Goal: Information Seeking & Learning: Learn about a topic

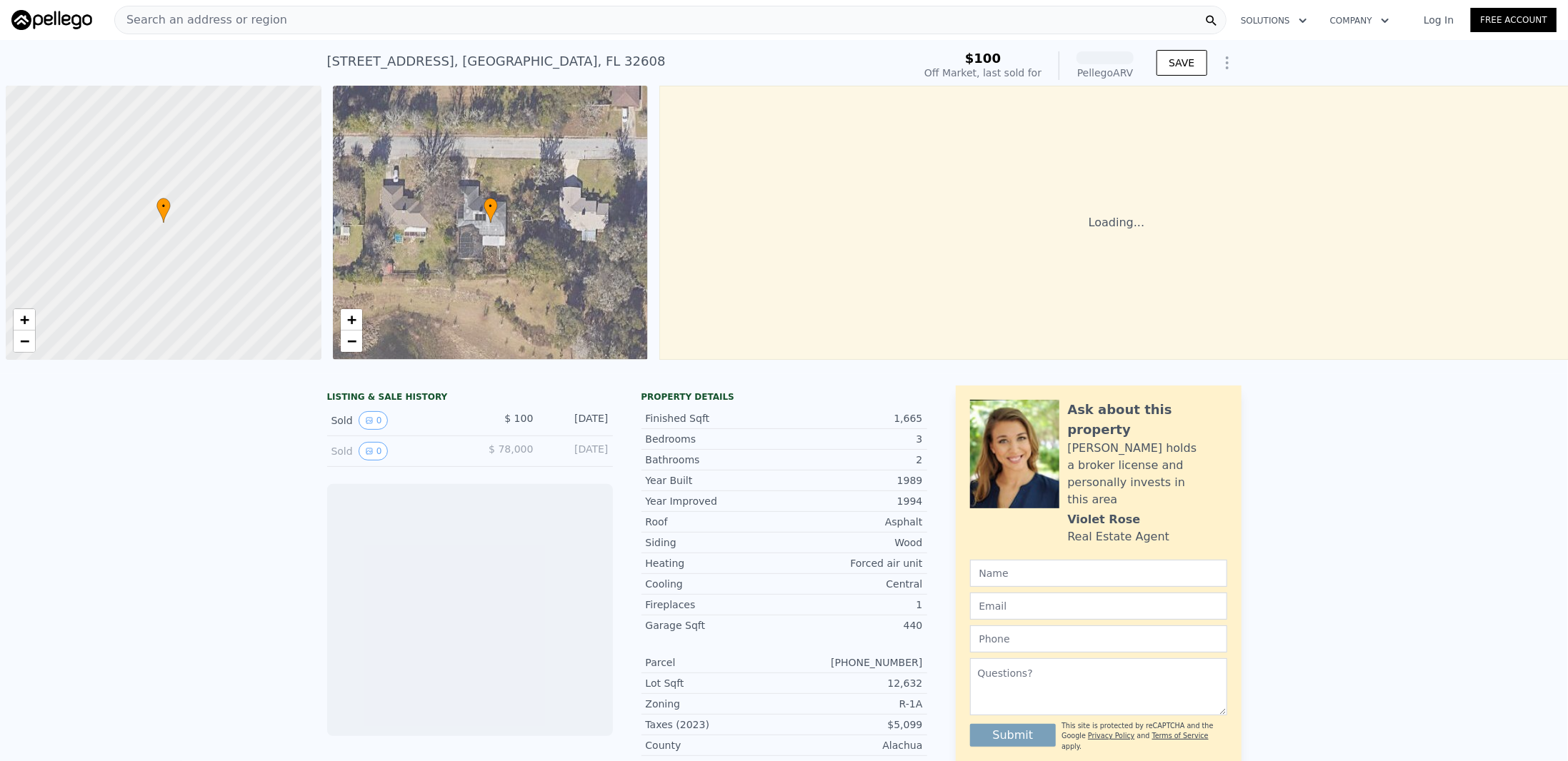
scroll to position [0, 6]
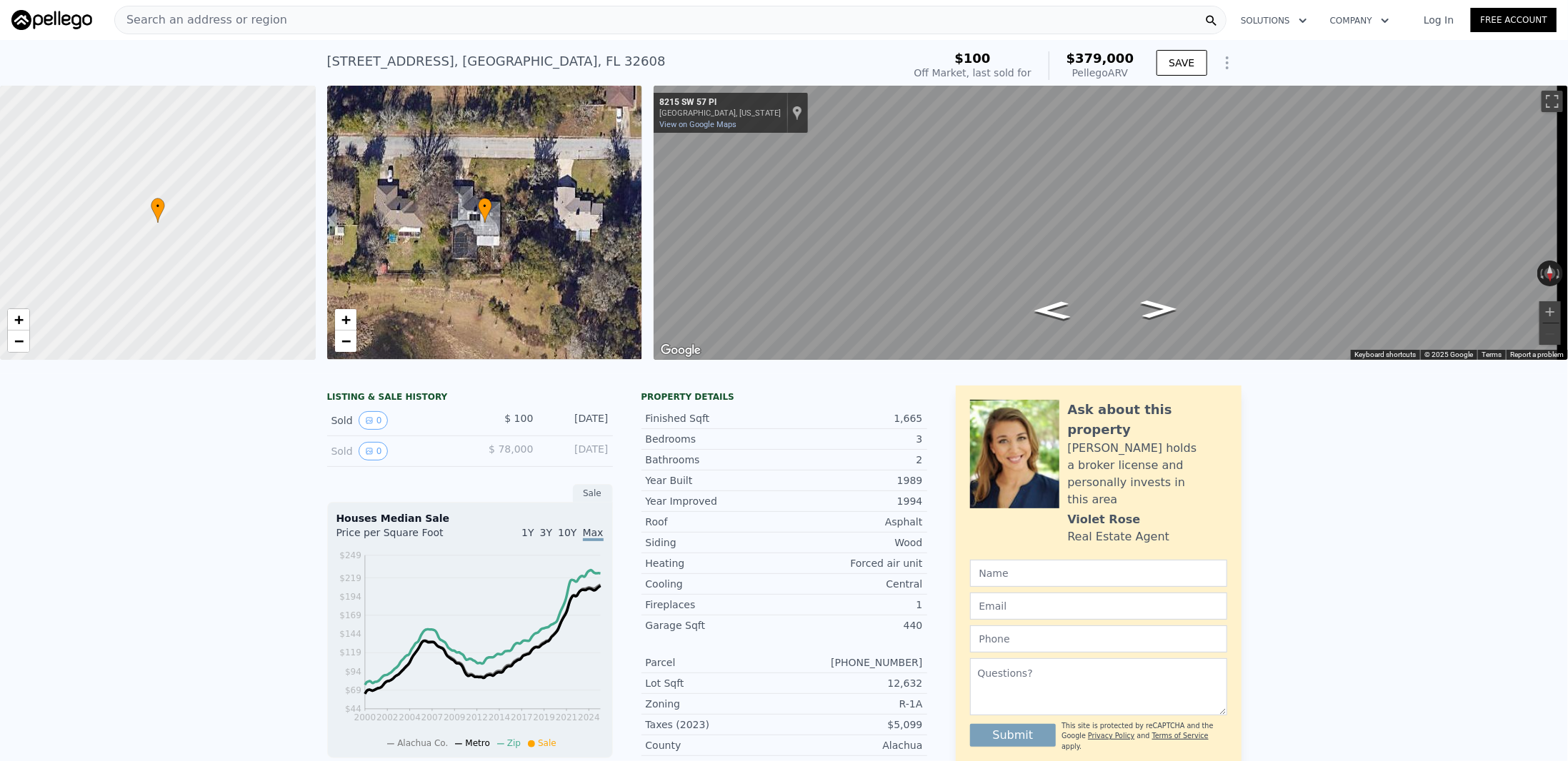
click at [472, 60] on div "[STREET_ADDRESS]" at bounding box center [496, 61] width 339 height 20
click at [472, 60] on div "[STREET_ADDRESS]" at bounding box center [496, 61] width 339 height 20
copy div "[STREET_ADDRESS] Sold [DATE] for $100 (~ARV $379k )"
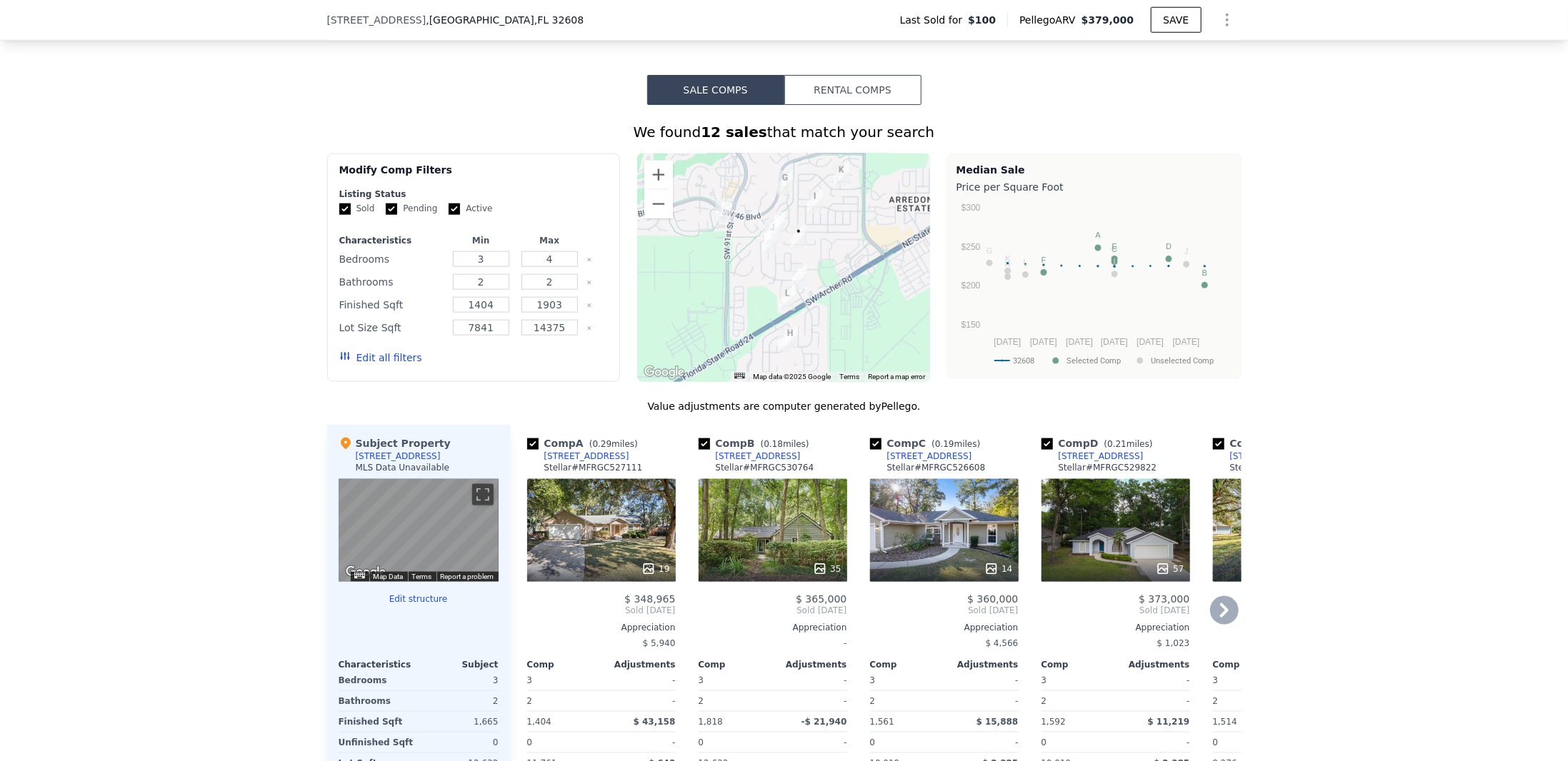
scroll to position [993, 0]
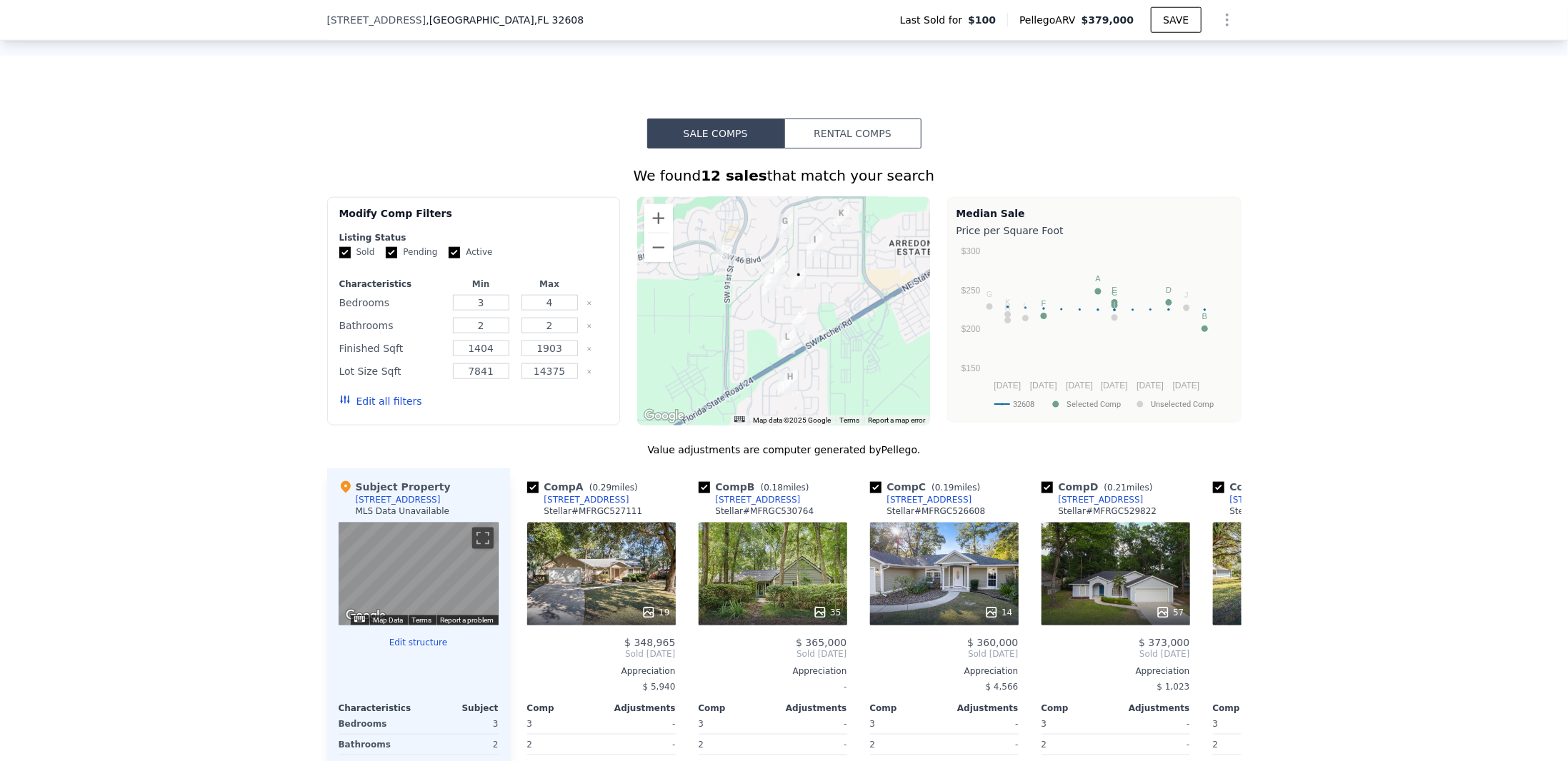
click at [867, 146] on button "Rental Comps" at bounding box center [853, 133] width 137 height 30
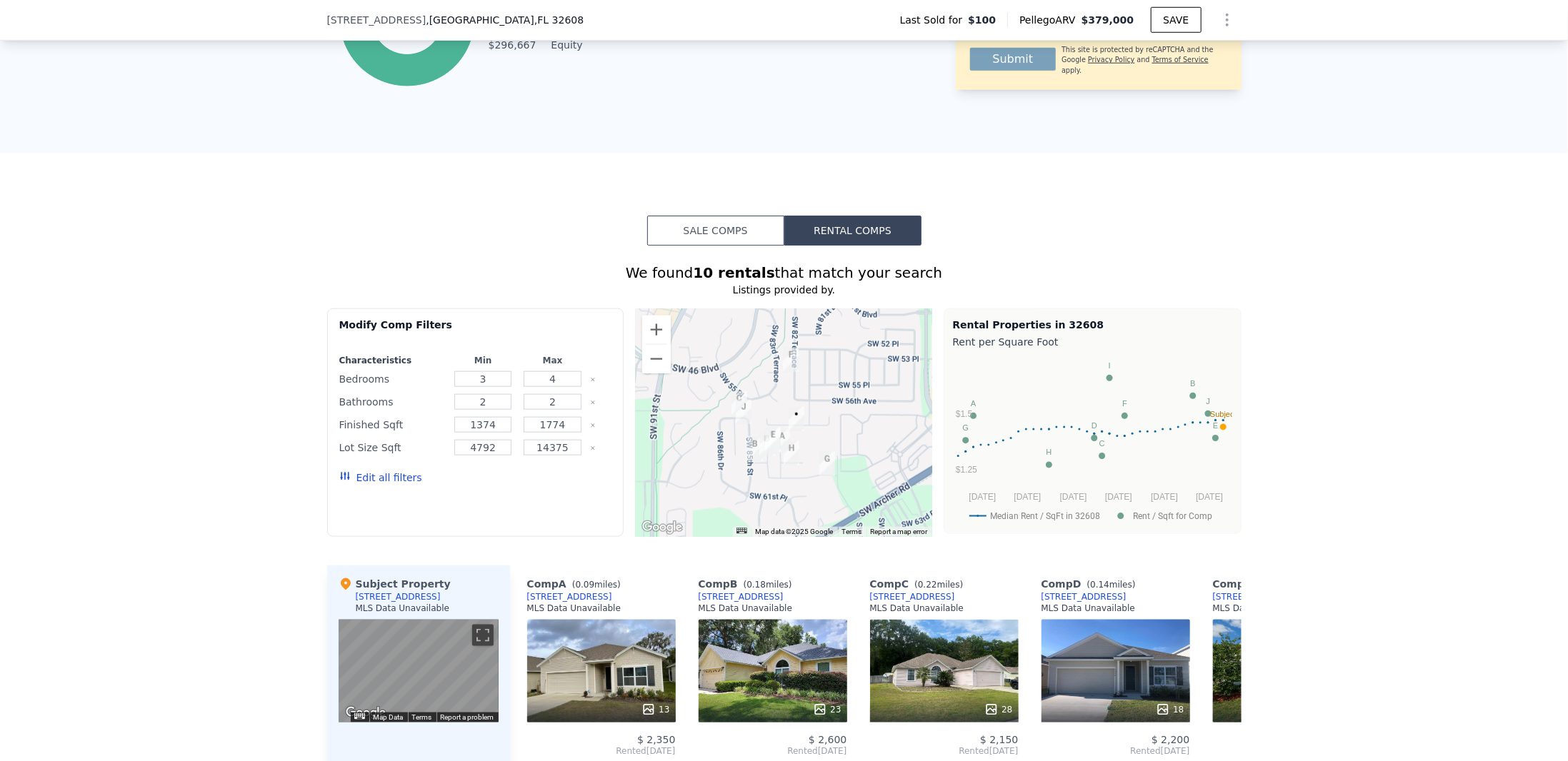
scroll to position [828, 0]
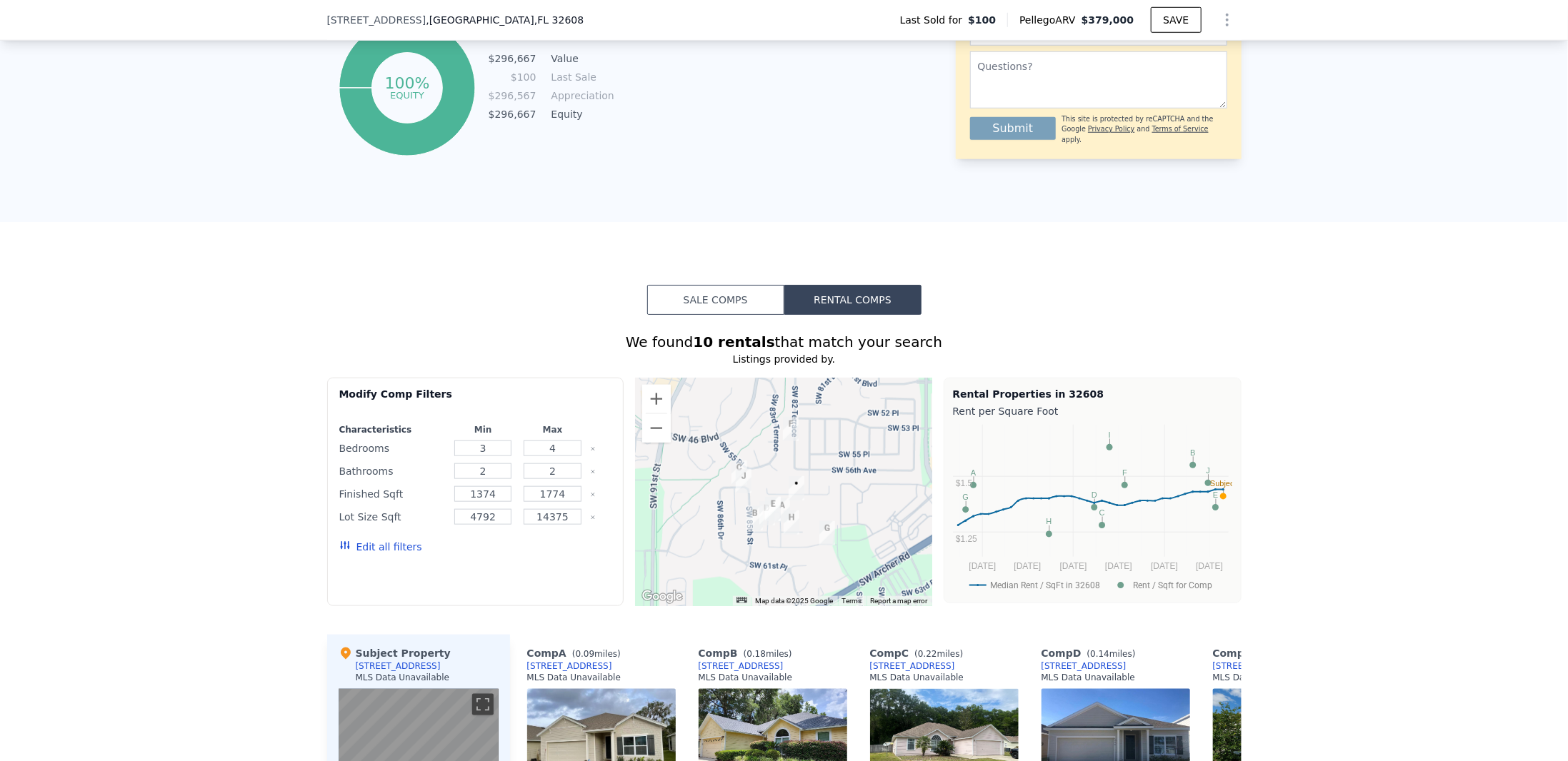
click at [733, 303] on button "Sale Comps" at bounding box center [716, 299] width 137 height 30
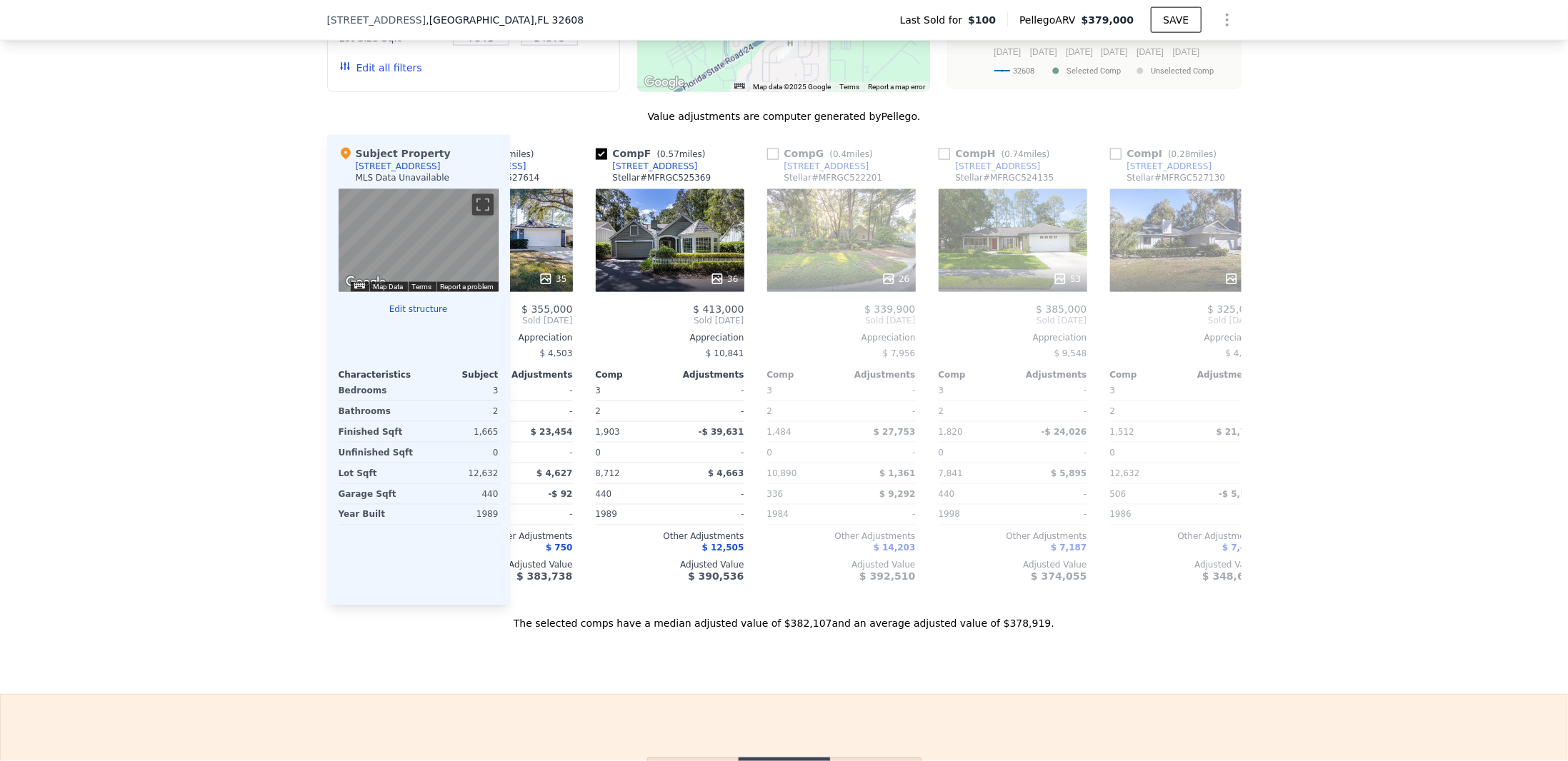
scroll to position [0, 0]
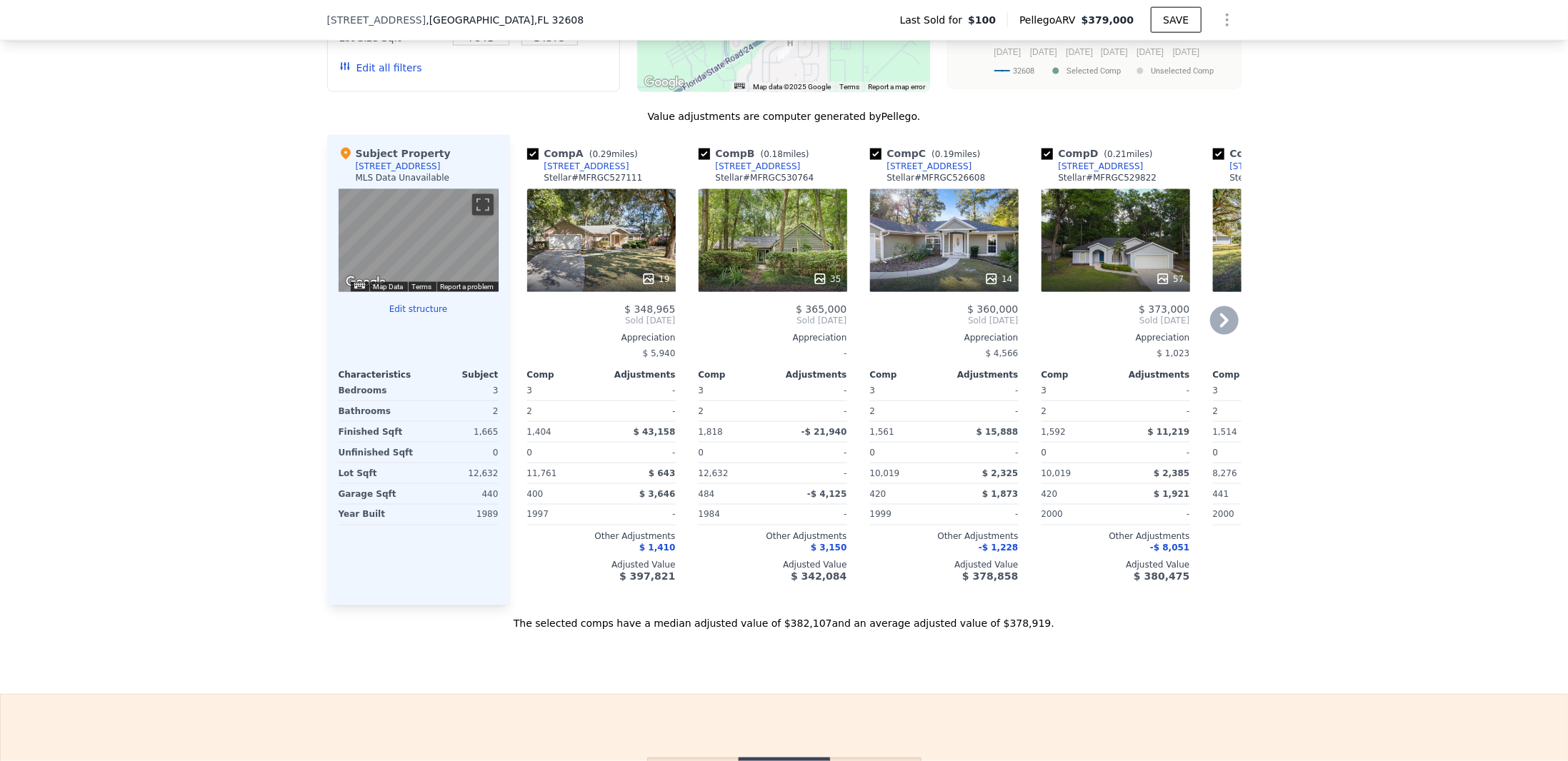
click at [790, 245] on div "35" at bounding box center [773, 241] width 149 height 103
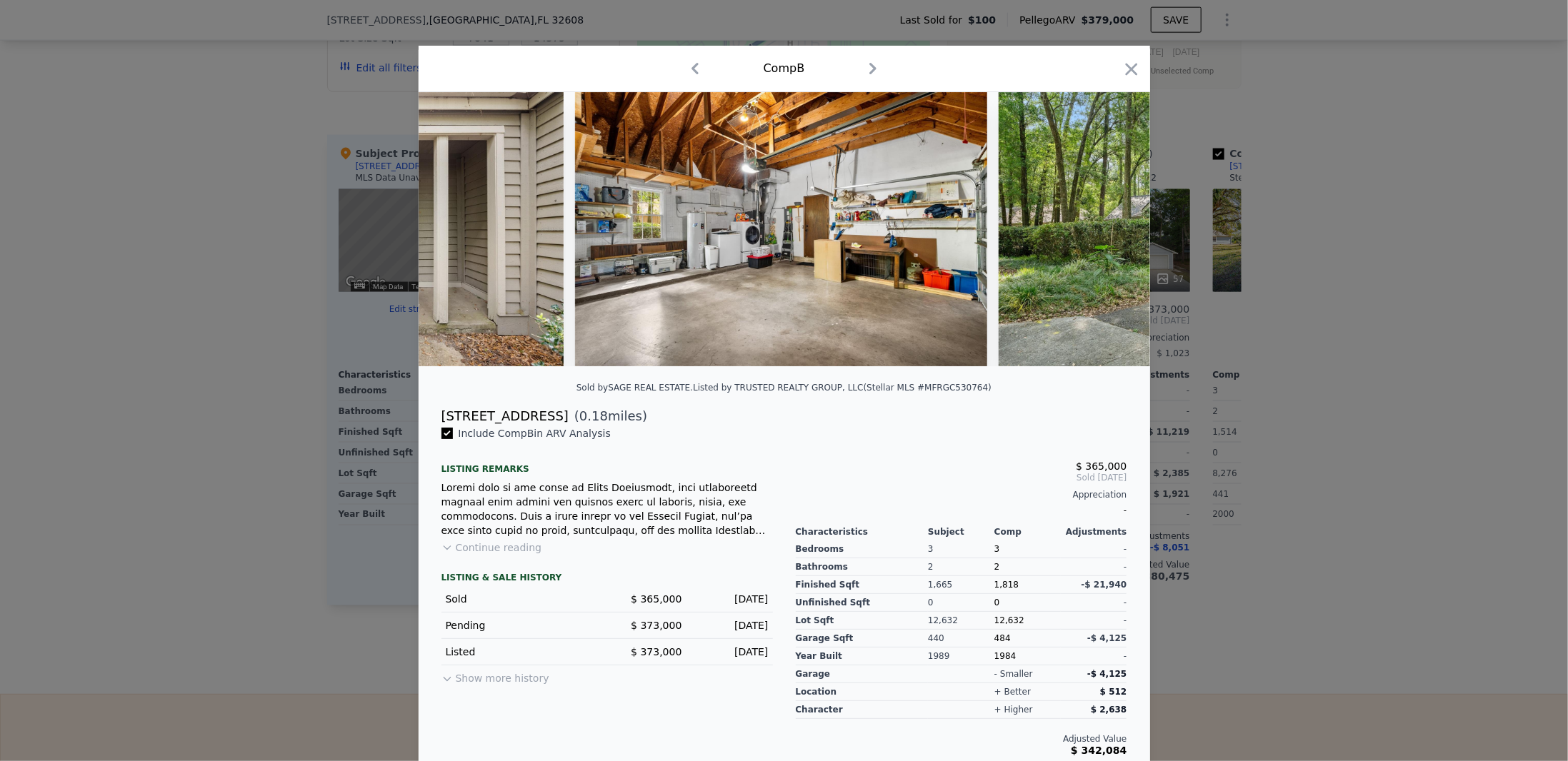
scroll to position [0, 11836]
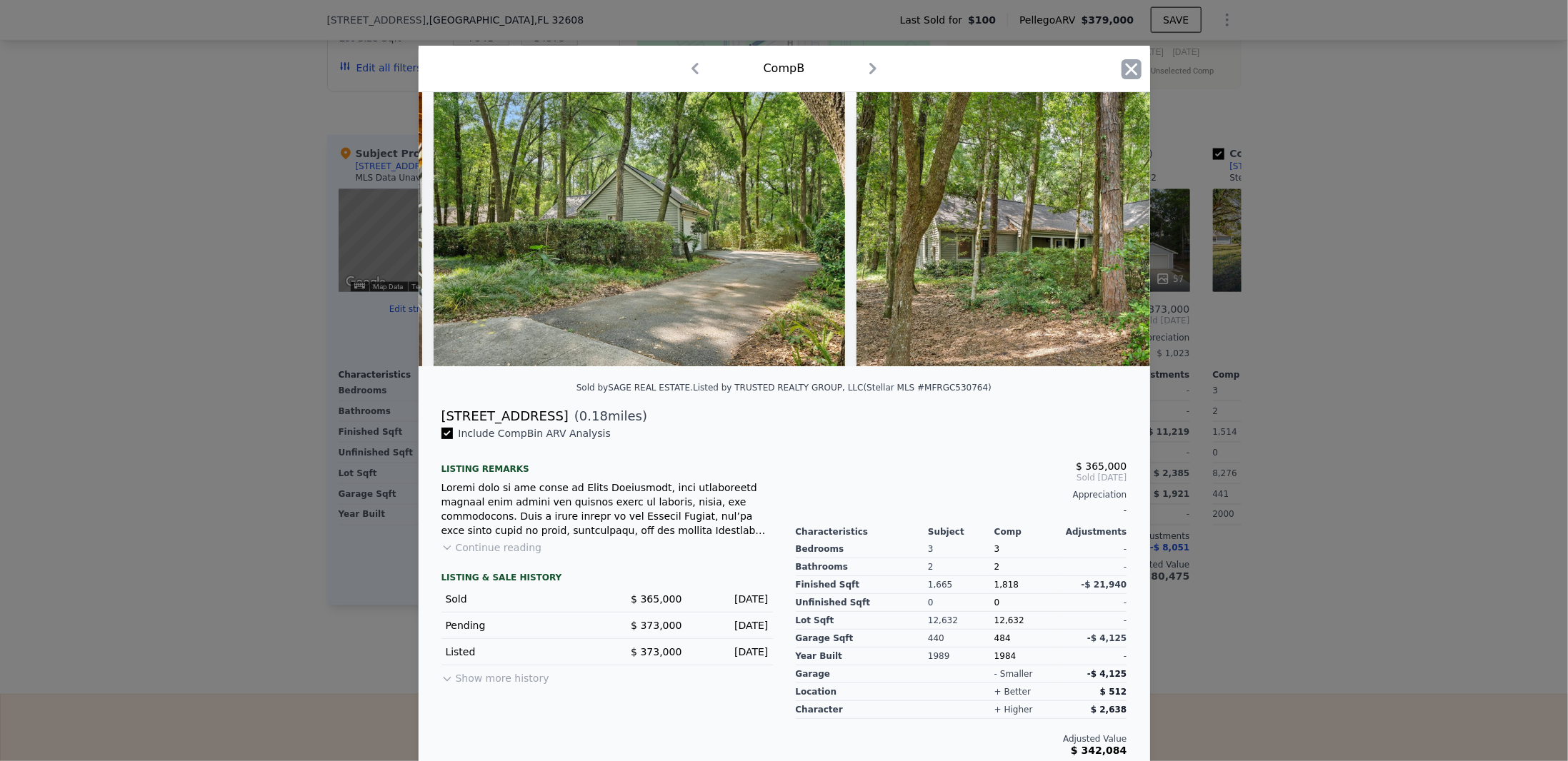
click at [1121, 68] on icon "button" at bounding box center [1131, 69] width 20 height 20
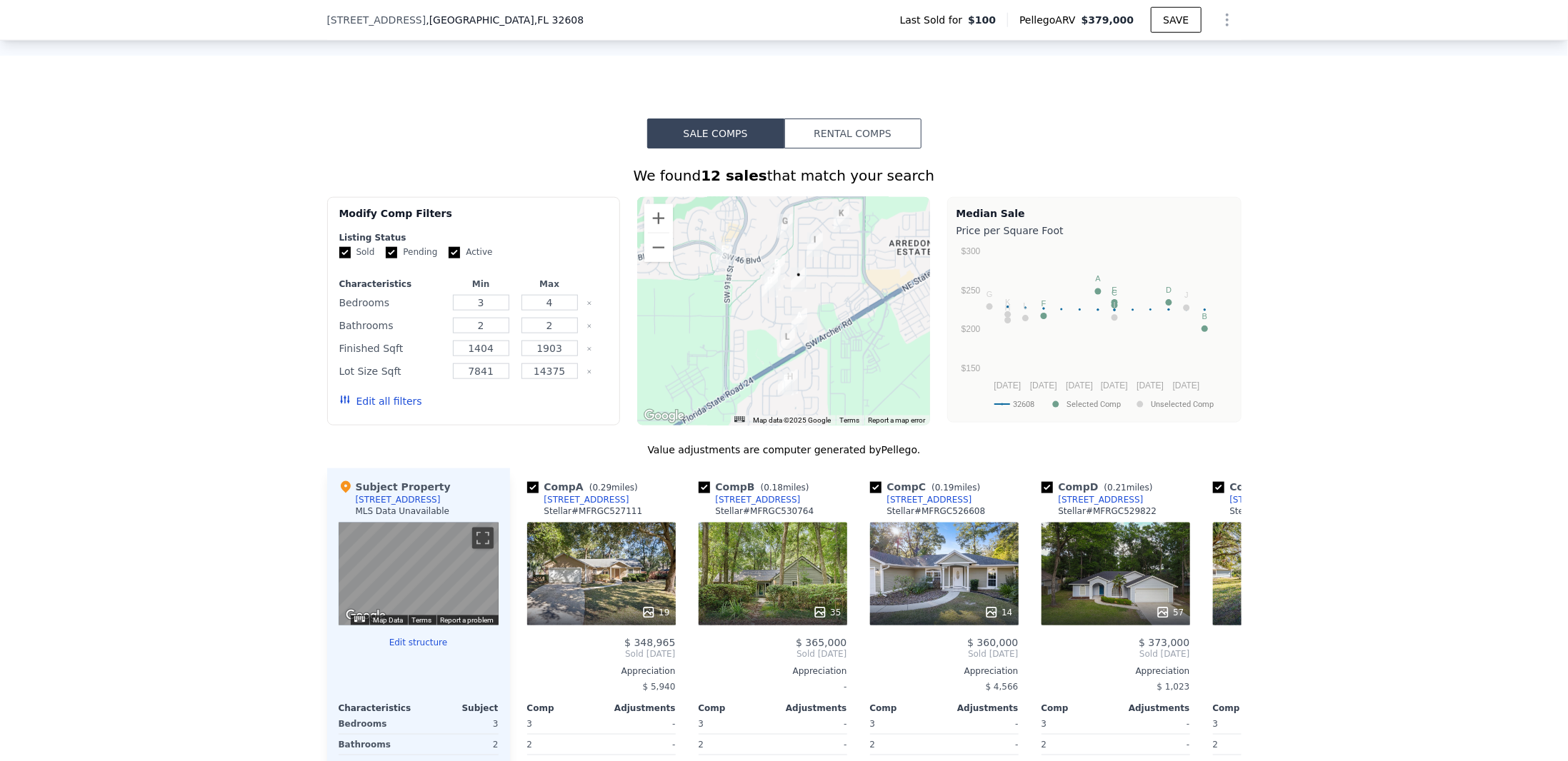
scroll to position [1327, 0]
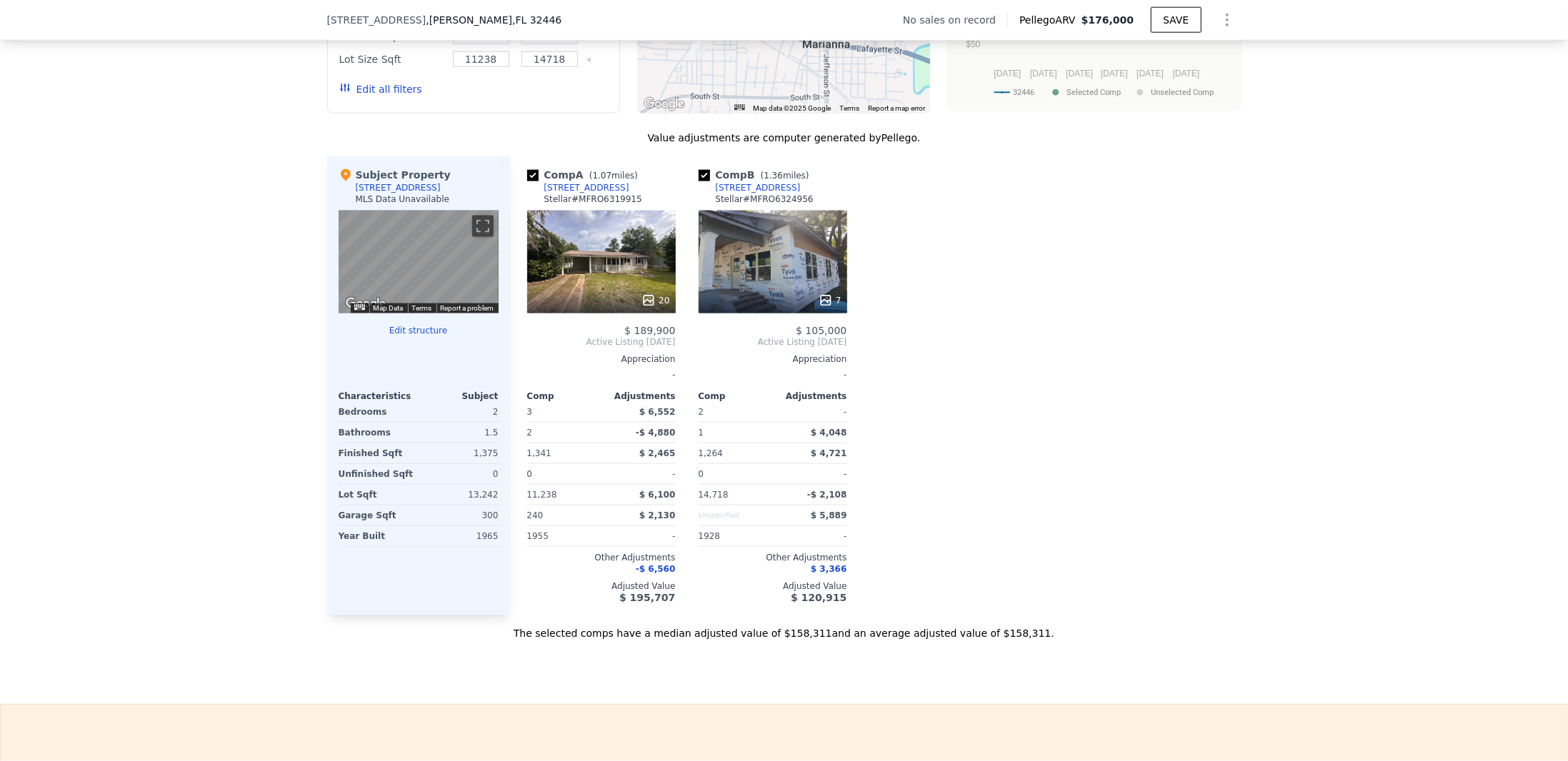
scroll to position [1160, 0]
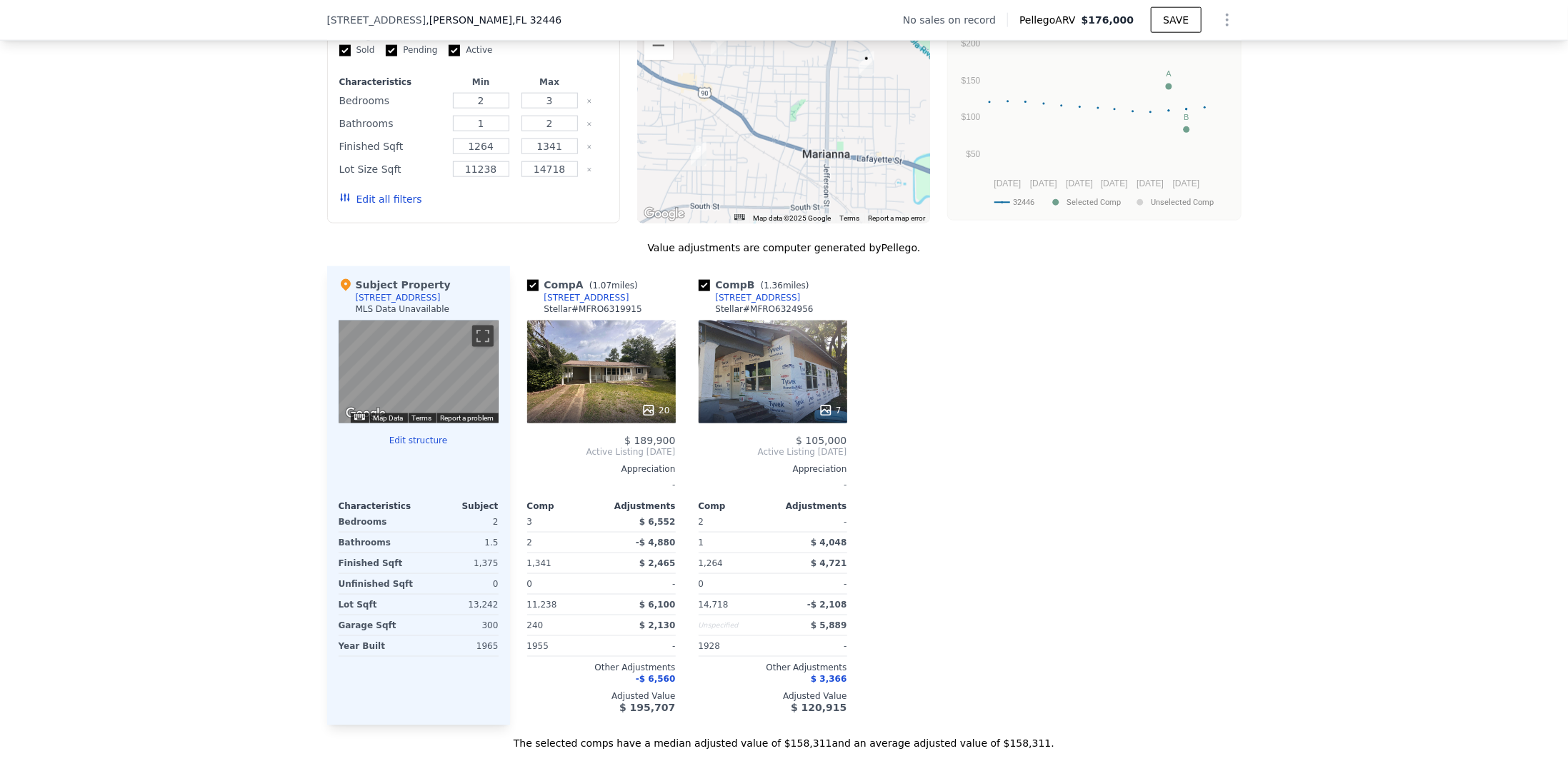
click at [580, 395] on div "20" at bounding box center [601, 372] width 149 height 103
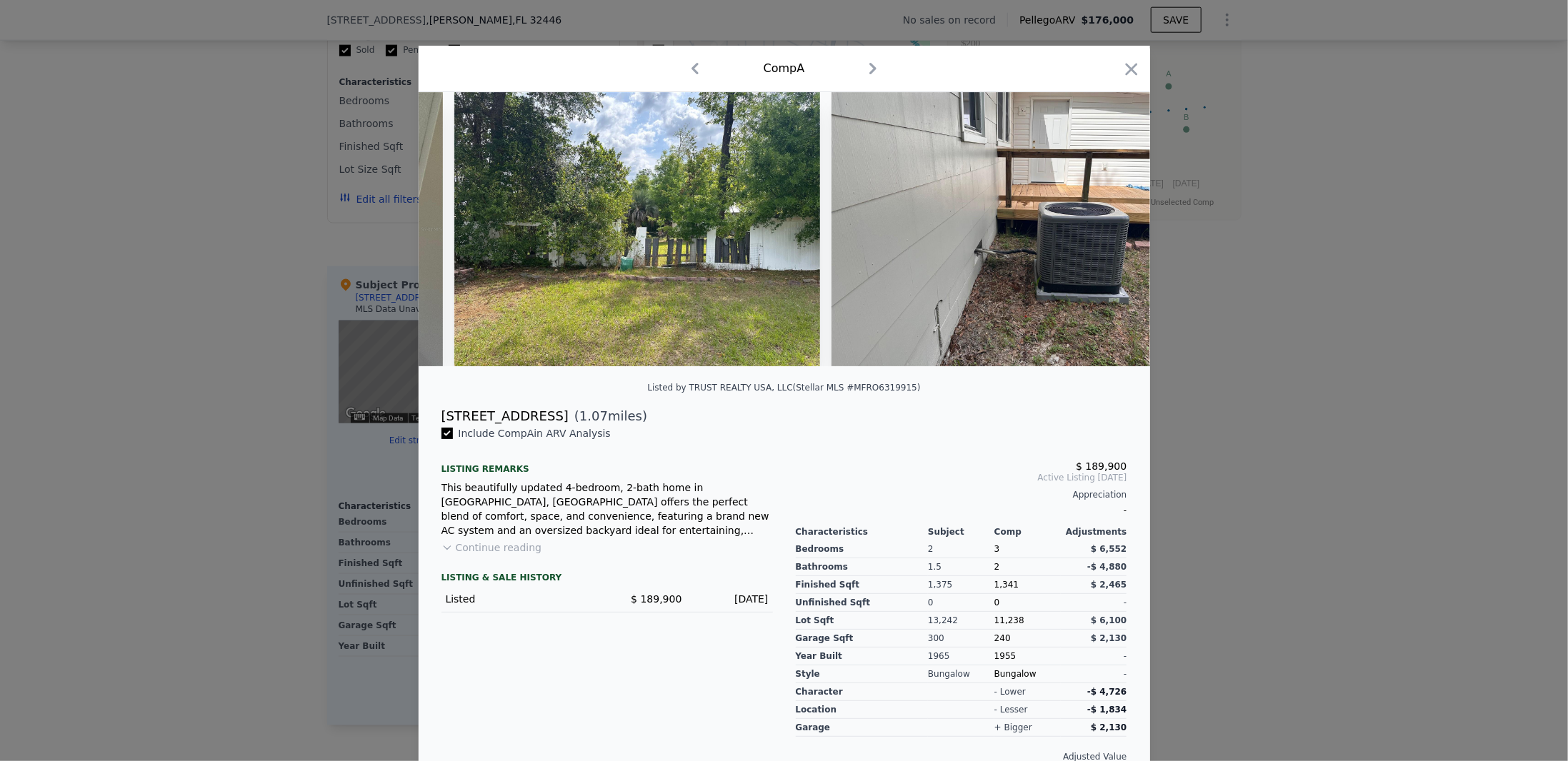
scroll to position [0, 3492]
